Goal: Navigation & Orientation: Go to known website

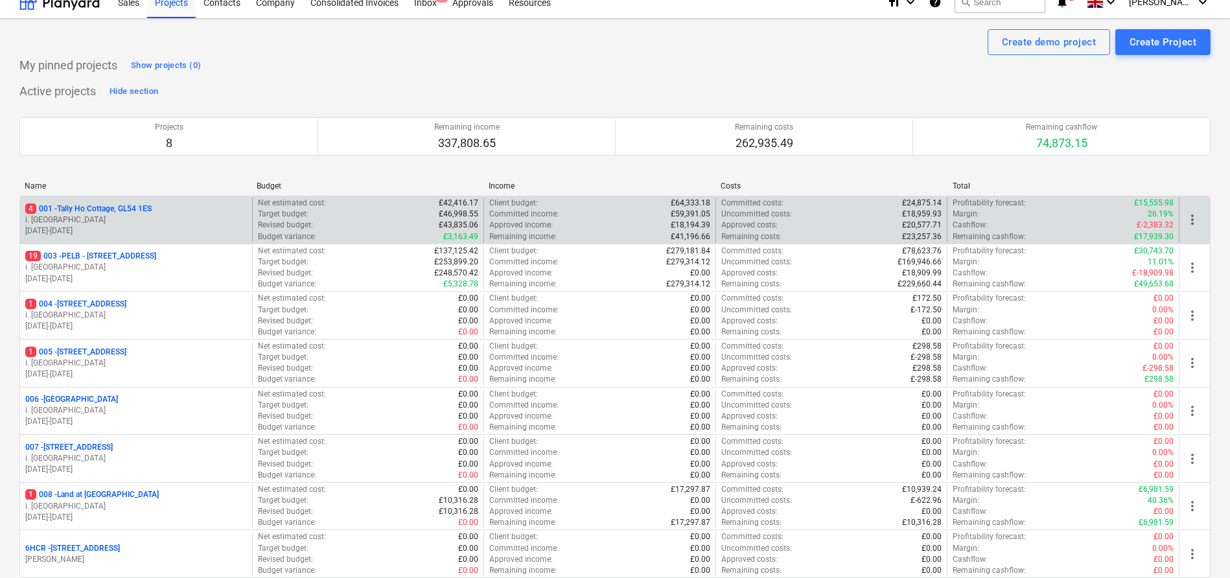
scroll to position [17, 0]
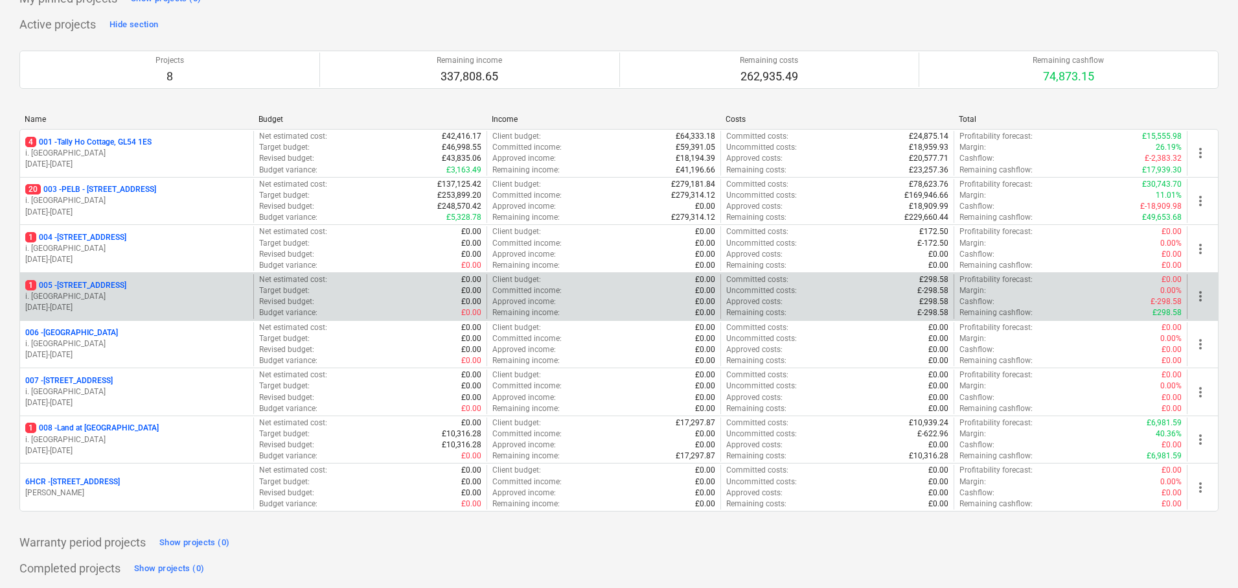
scroll to position [82, 0]
